Goal: Navigation & Orientation: Find specific page/section

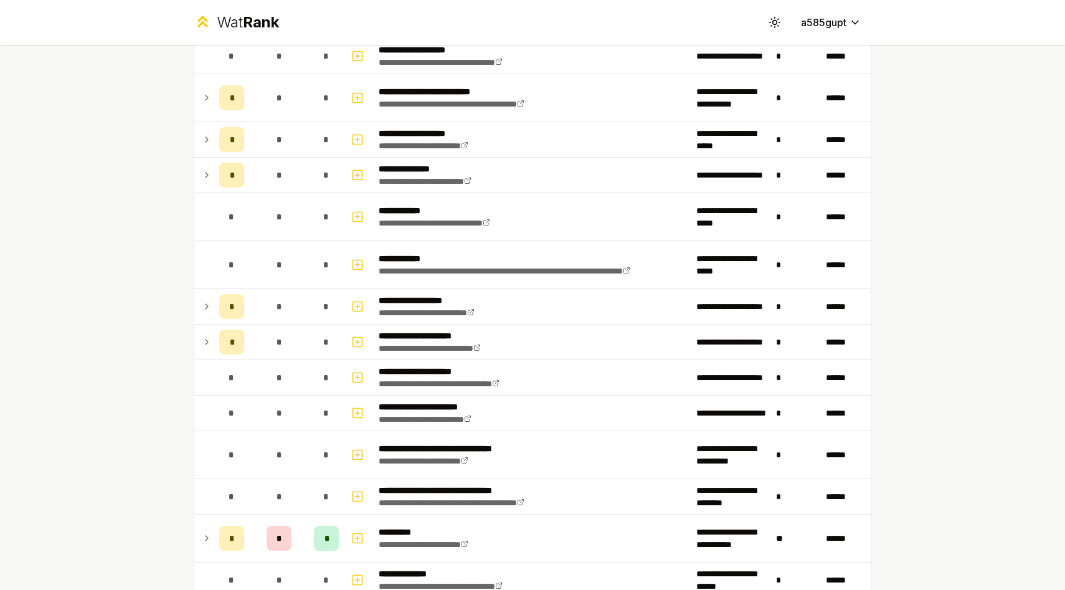
scroll to position [800, 0]
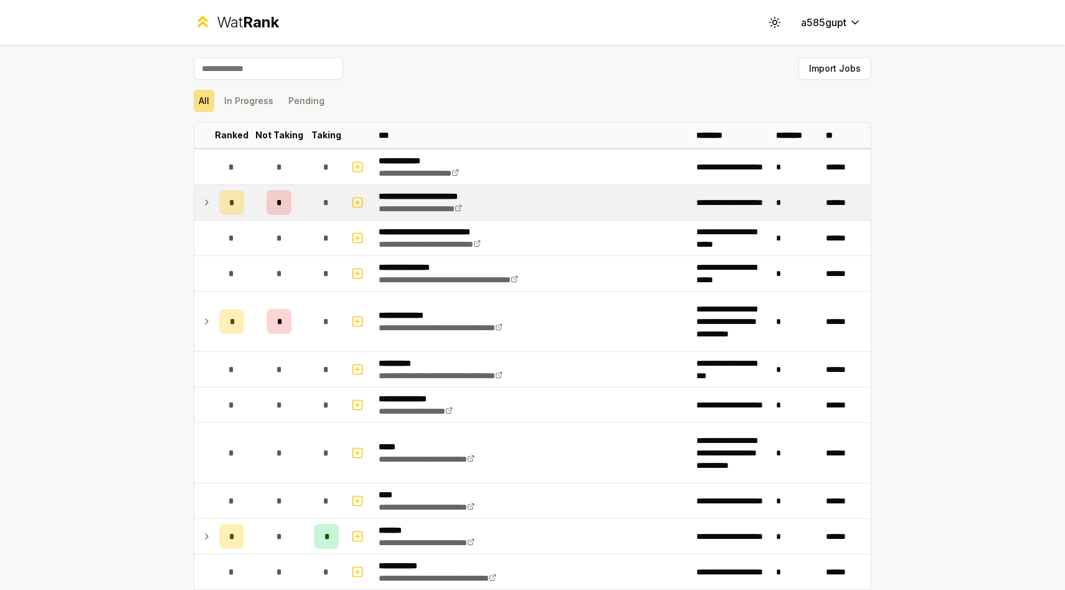
click at [297, 200] on td "*" at bounding box center [279, 202] width 60 height 35
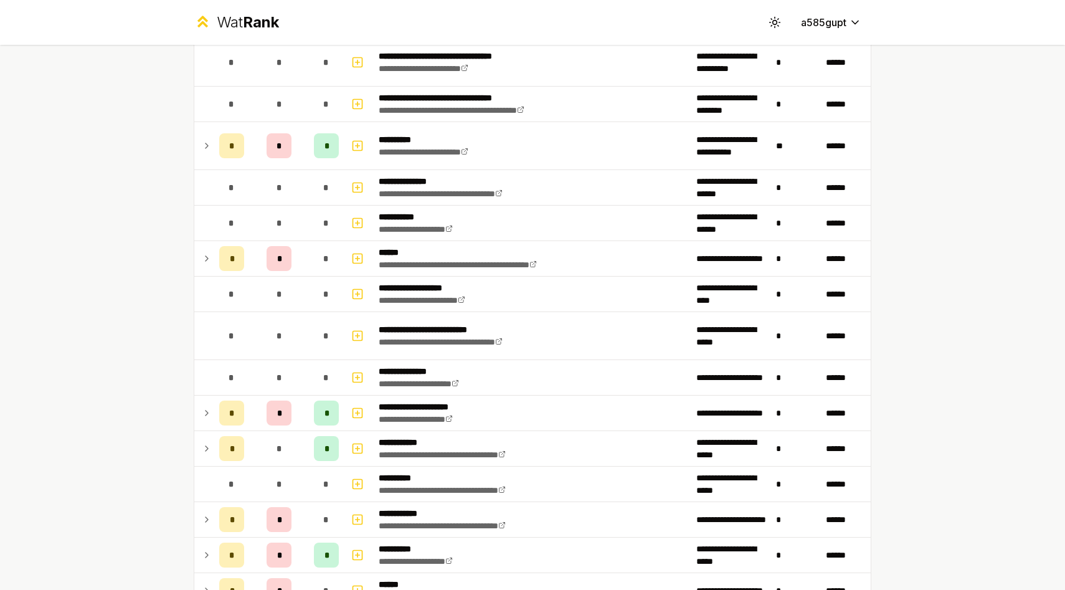
scroll to position [1299, 0]
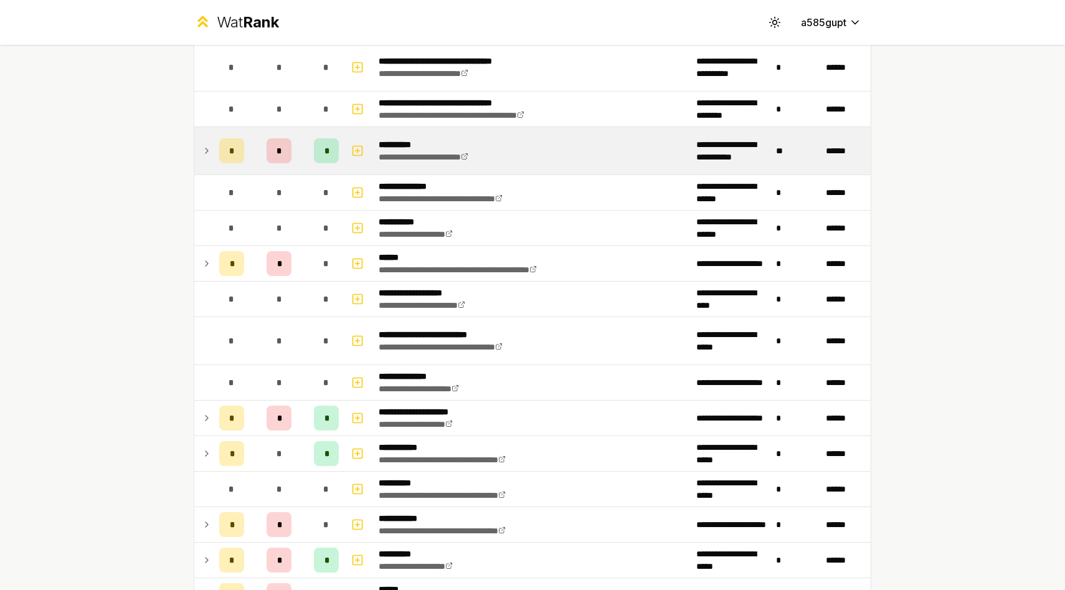
click at [417, 144] on p "**********" at bounding box center [438, 144] width 118 height 12
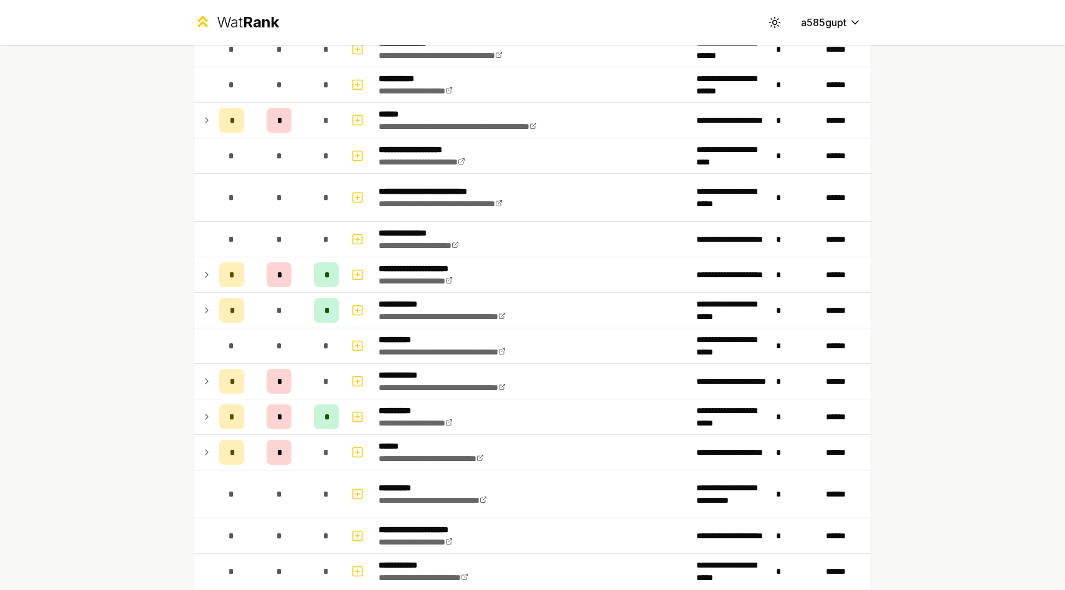
scroll to position [1627, 0]
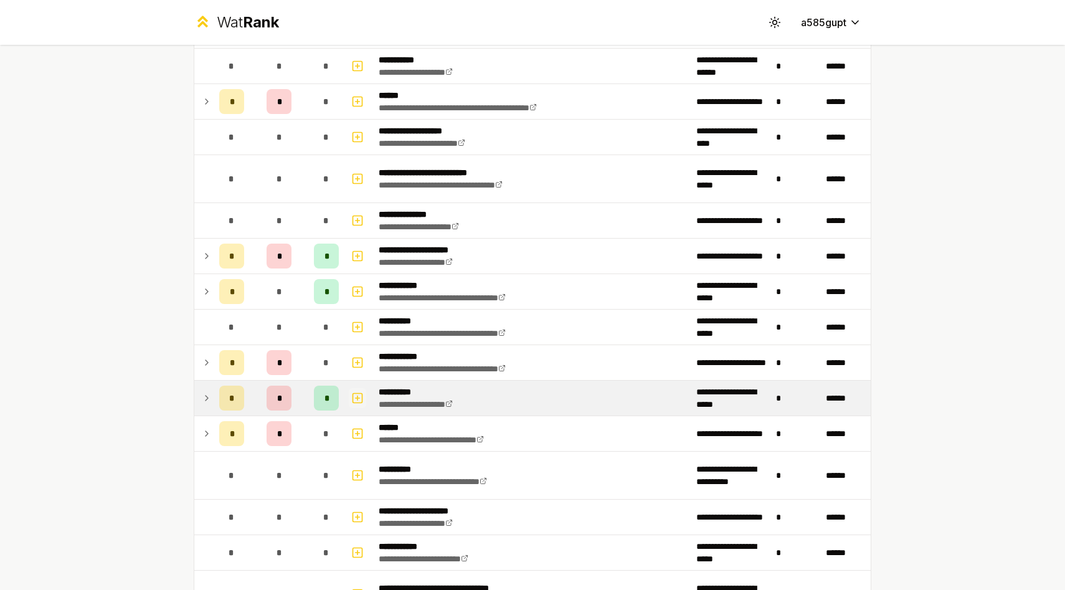
click at [363, 400] on icon "button" at bounding box center [357, 397] width 12 height 15
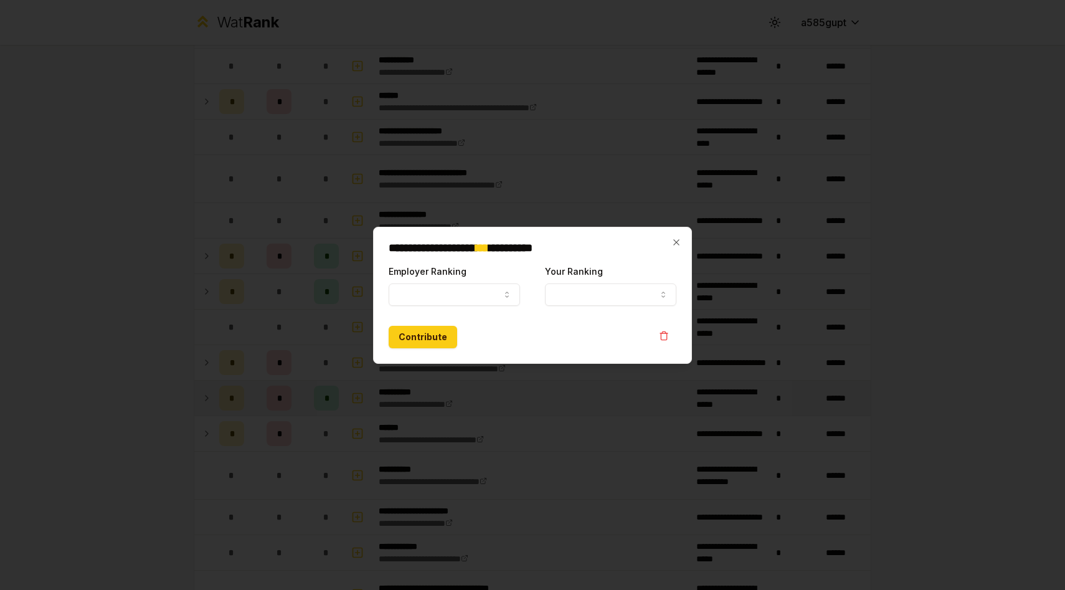
select select
click at [313, 329] on div at bounding box center [532, 295] width 1065 height 590
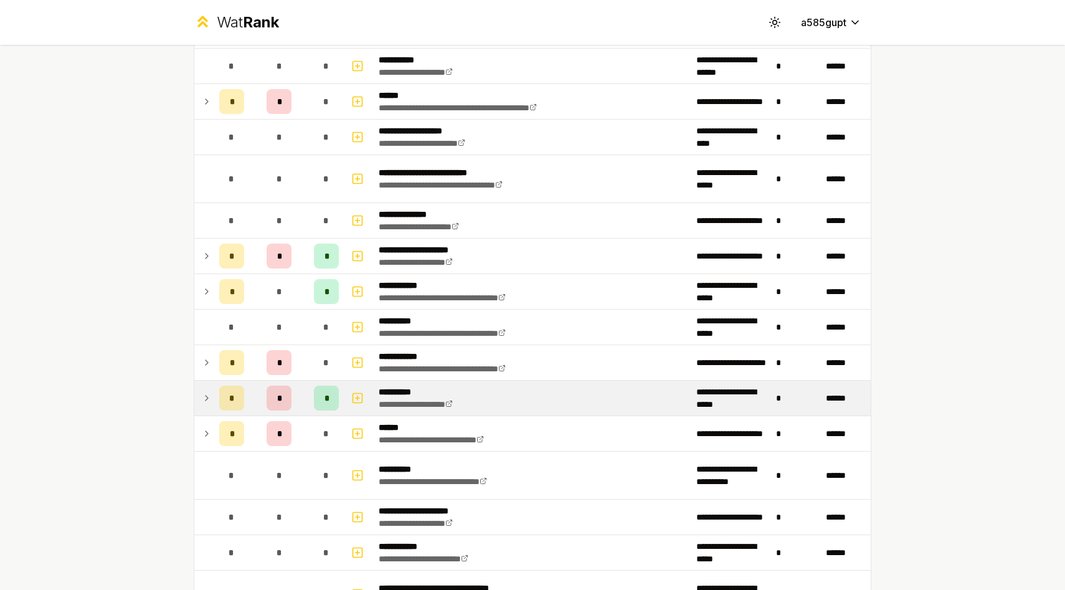
click at [206, 394] on icon at bounding box center [207, 397] width 10 height 15
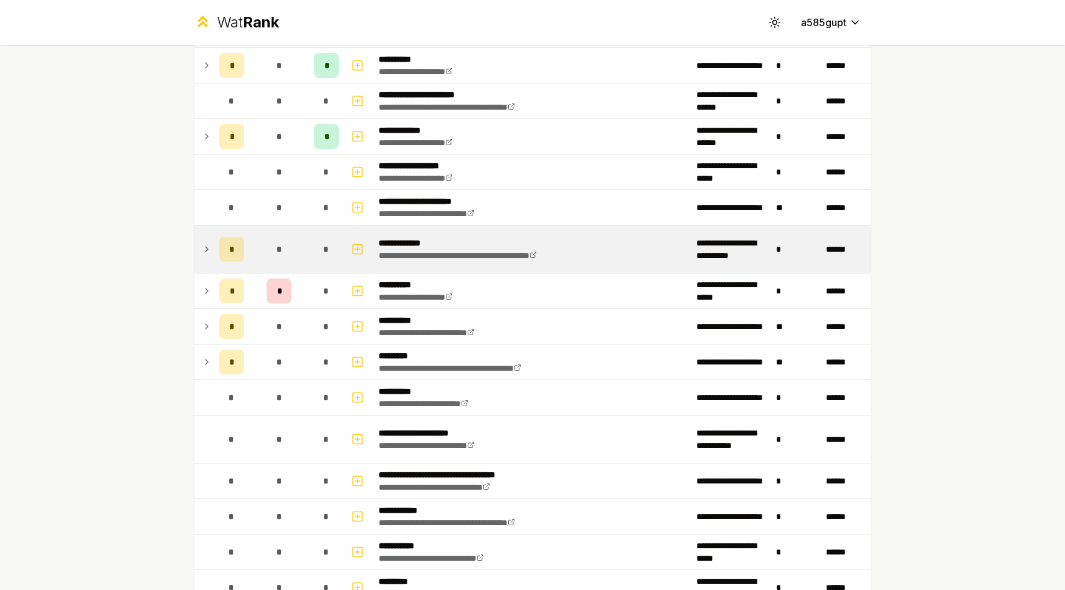
scroll to position [2622, 0]
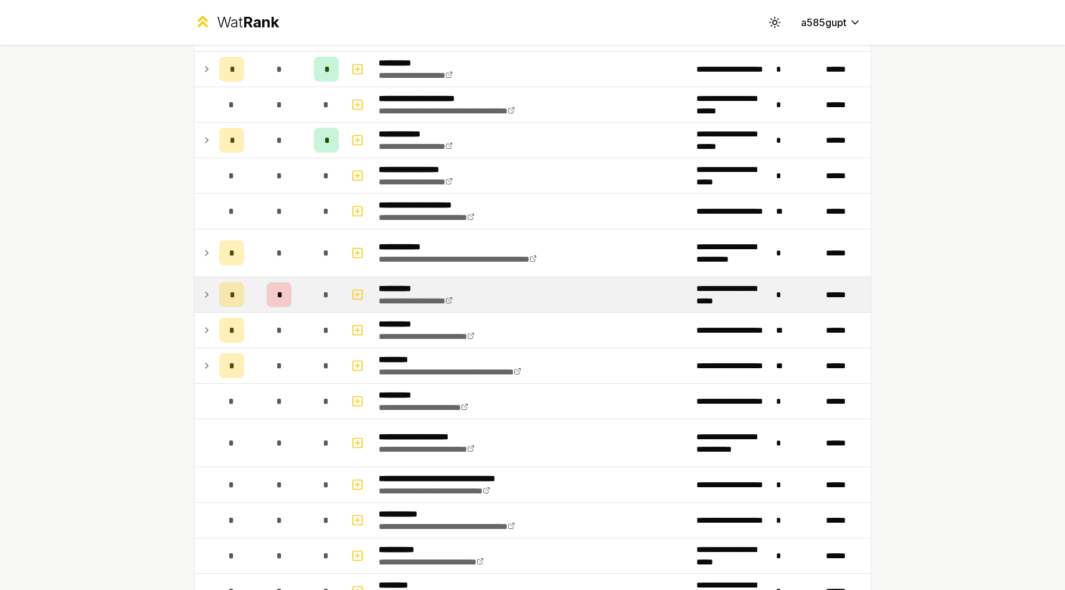
click at [210, 293] on icon at bounding box center [207, 294] width 10 height 15
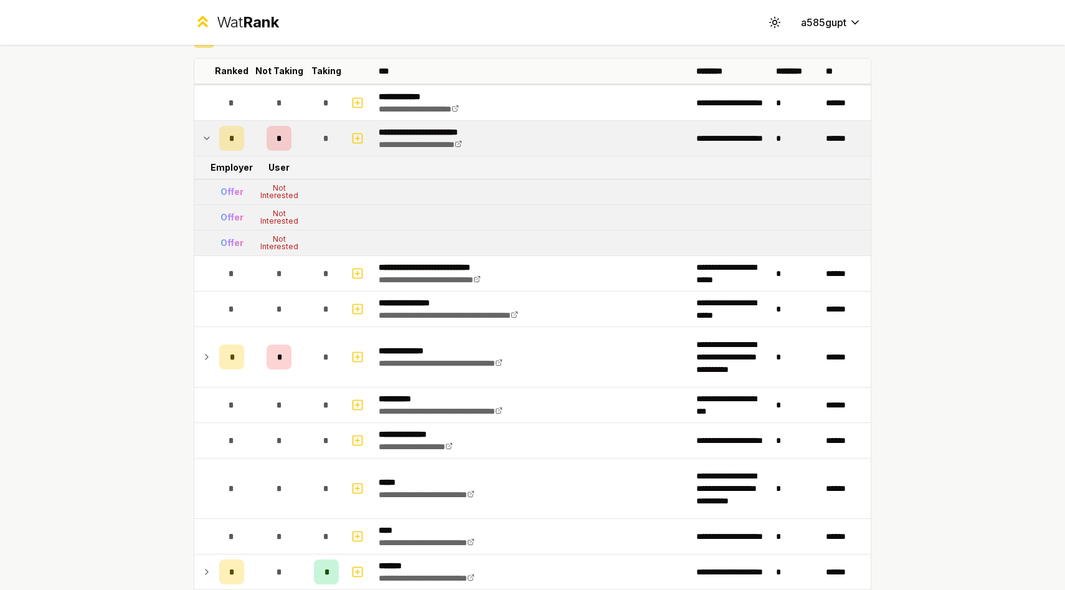
scroll to position [0, 0]
